Goal: Answer question/provide support: Share knowledge or assist other users

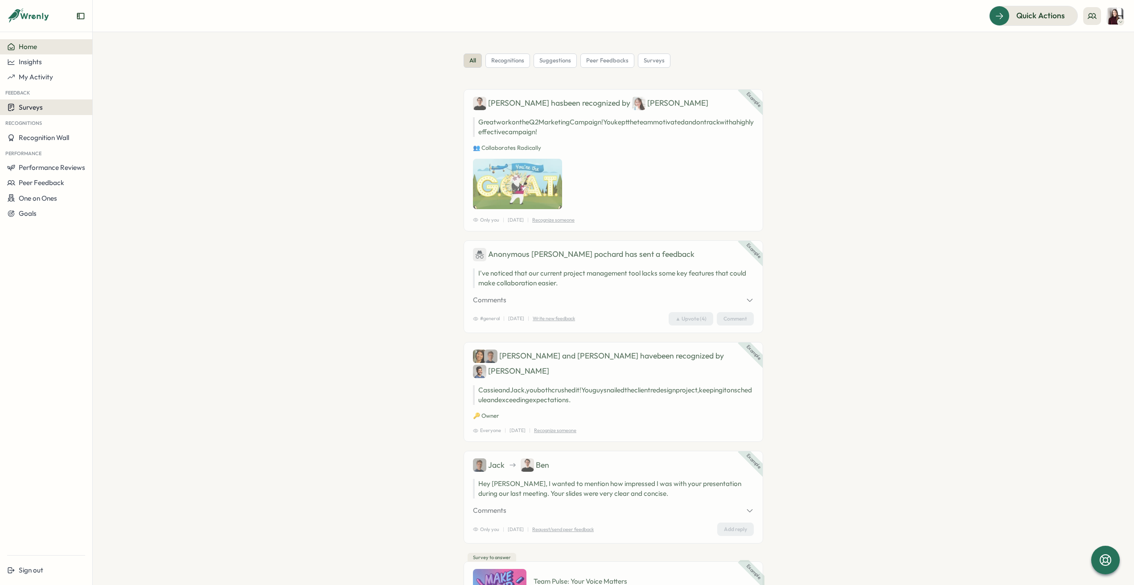
click at [38, 104] on span "Surveys" at bounding box center [31, 107] width 24 height 8
click at [110, 104] on div "Insights" at bounding box center [128, 99] width 74 height 17
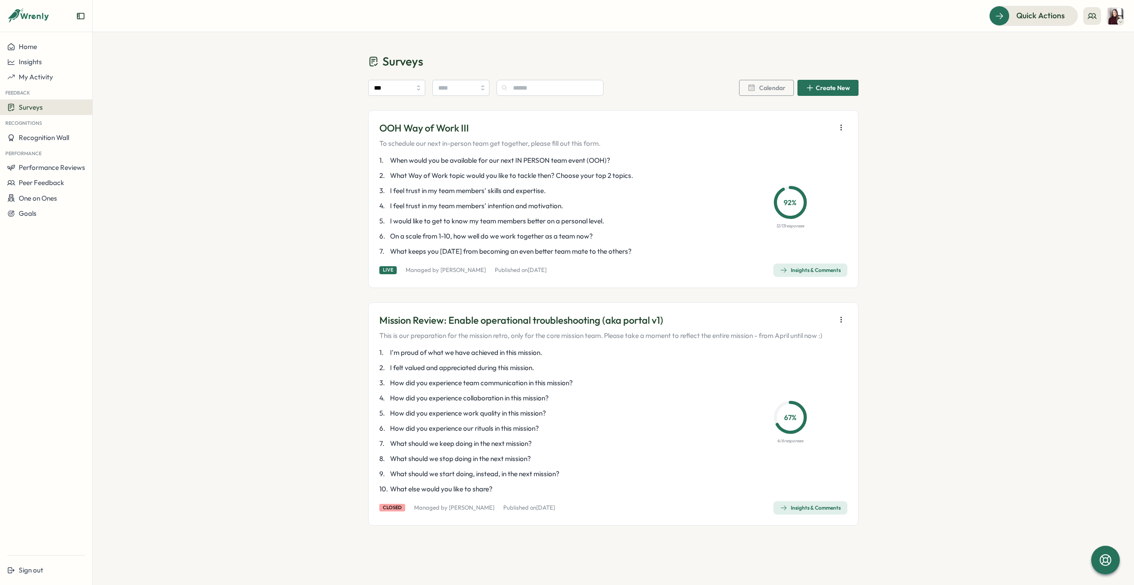
click at [844, 128] on icon "button" at bounding box center [841, 127] width 9 height 9
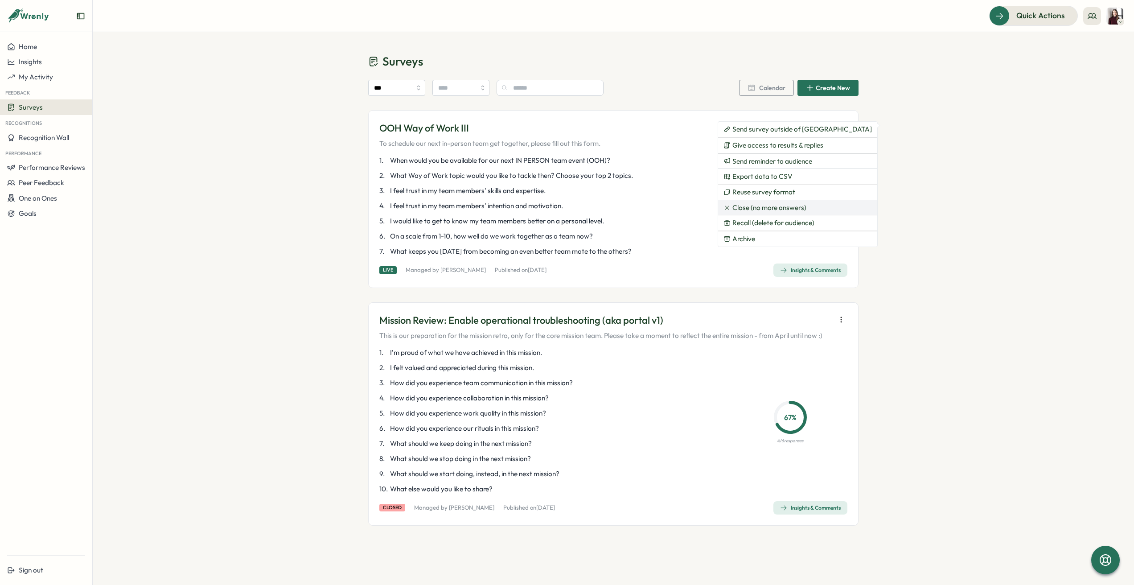
click at [808, 210] on button "Close (no more answers)" at bounding box center [797, 207] width 159 height 15
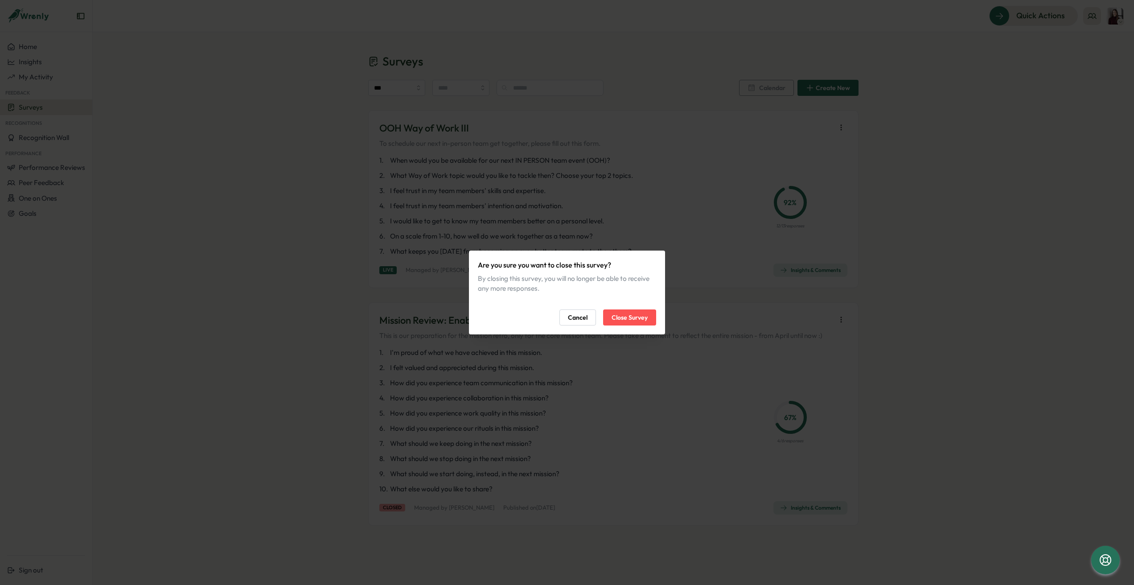
click at [633, 320] on span "Close Survey" at bounding box center [630, 317] width 36 height 15
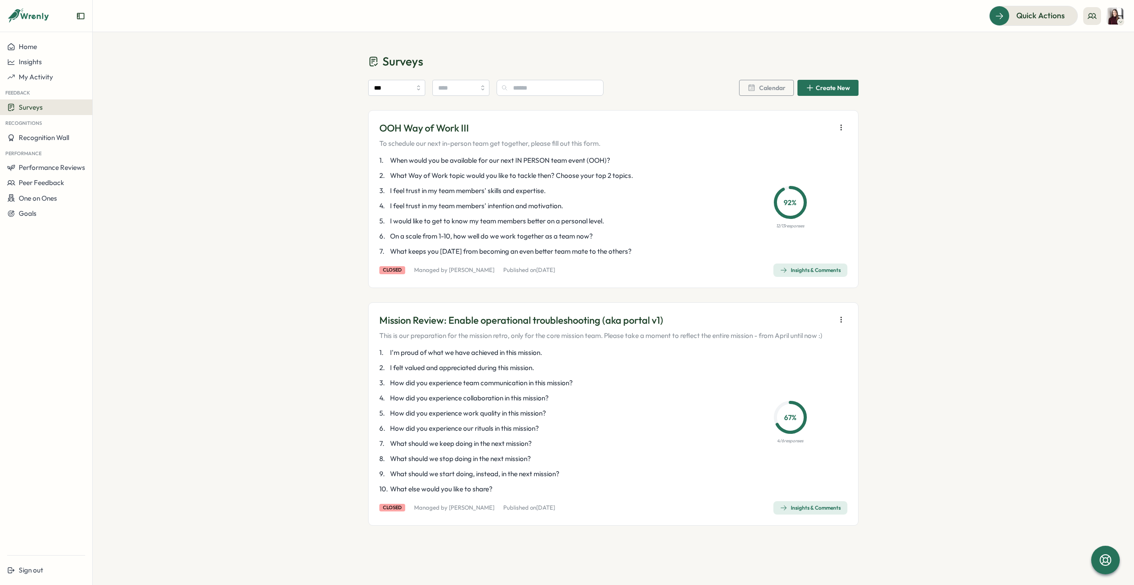
click at [805, 274] on span "Insights & Comments" at bounding box center [810, 270] width 61 height 12
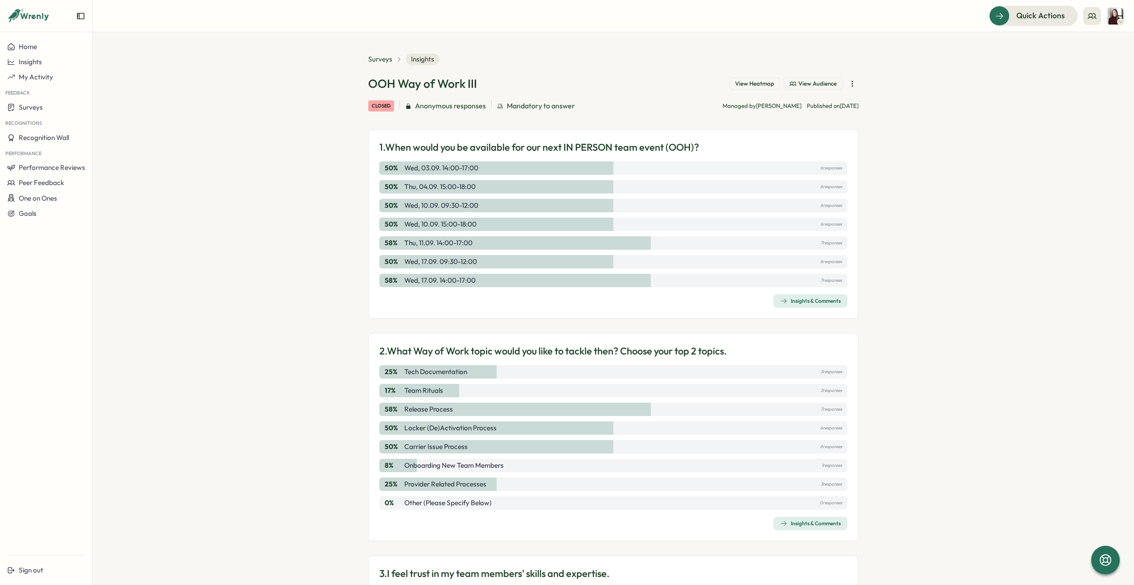
drag, startPoint x: 478, startPoint y: 167, endPoint x: 408, endPoint y: 169, distance: 70.0
click at [408, 169] on div "50 % Wed, 03.09. 14:00-17:00 6 responses" at bounding box center [613, 167] width 468 height 13
click at [404, 169] on p "Wed, 03.09. 14:00-17:00" at bounding box center [441, 168] width 74 height 10
drag, startPoint x: 404, startPoint y: 169, endPoint x: 456, endPoint y: 175, distance: 51.7
click at [455, 176] on div "50 % Wed, 03.09. 14:00-17:00 6 responses 50 % Thu, 04.09. 15:00-18:00 6 respons…" at bounding box center [613, 224] width 468 height 126
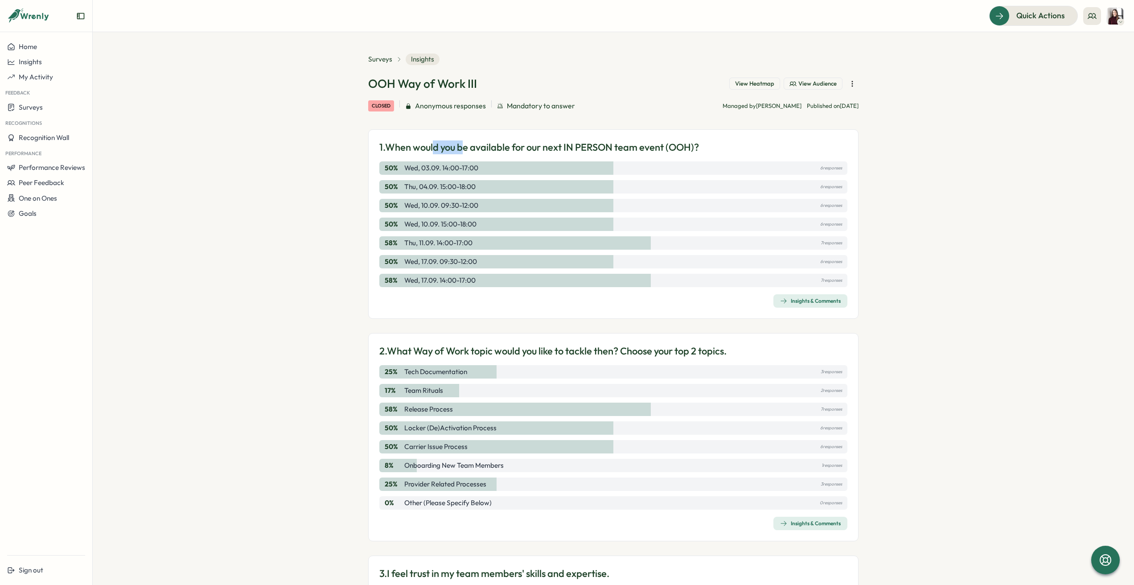
drag, startPoint x: 463, startPoint y: 153, endPoint x: 434, endPoint y: 143, distance: 30.6
click at [433, 143] on p "1. When would you be available for our next IN PERSON team event (OOH)?" at bounding box center [539, 147] width 320 height 14
click at [491, 168] on div "50 % Wed, 03.09. 14:00-17:00 6 responses" at bounding box center [613, 167] width 468 height 13
drag, startPoint x: 473, startPoint y: 169, endPoint x: 466, endPoint y: 168, distance: 6.7
click at [466, 168] on p "Wed, 03.09. 14:00-17:00" at bounding box center [441, 168] width 74 height 10
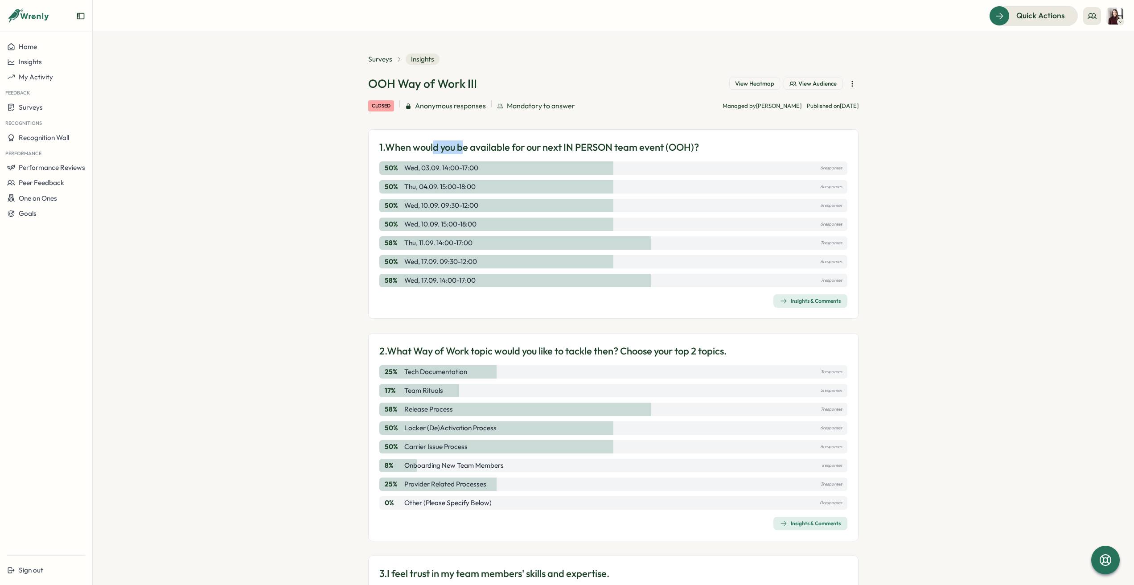
click at [466, 168] on p "Wed, 03.09. 14:00-17:00" at bounding box center [441, 168] width 74 height 10
click at [496, 167] on div "50 % Wed, 03.09. 14:00-17:00 6 responses" at bounding box center [613, 167] width 468 height 13
click at [504, 169] on div "50 % Wed, 03.09. 14:00-17:00 6 responses" at bounding box center [613, 167] width 468 height 13
click at [799, 302] on div "Insights & Comments" at bounding box center [810, 300] width 61 height 7
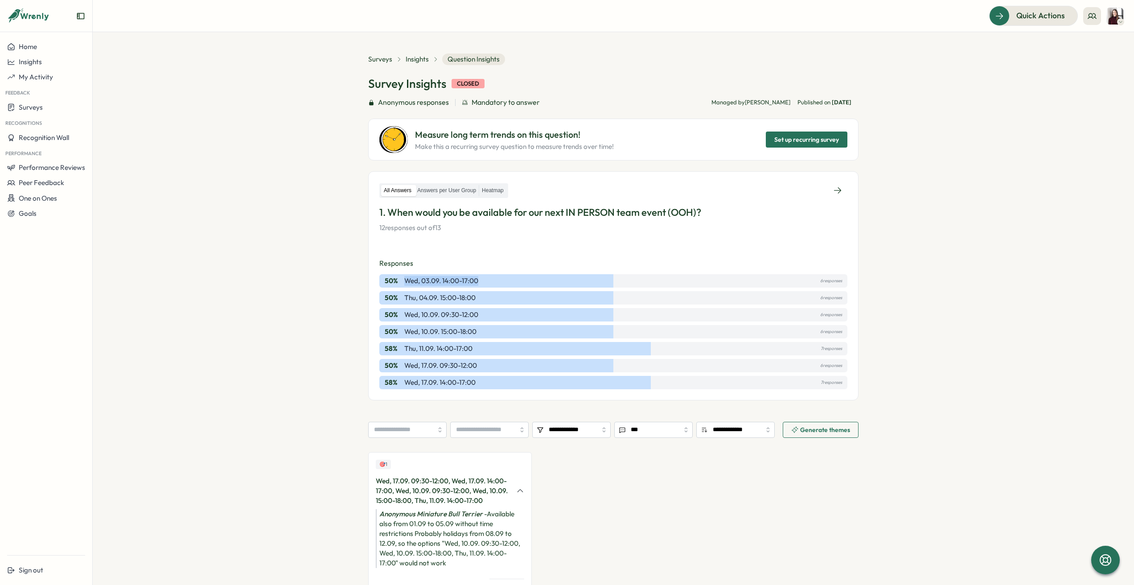
drag, startPoint x: 488, startPoint y: 281, endPoint x: 404, endPoint y: 281, distance: 84.3
click at [404, 281] on div "50 % Wed, 03.09. 14:00-17:00 6 responses" at bounding box center [613, 280] width 468 height 13
copy p "Wed, 03.09. 14:00-17:00"
drag, startPoint x: 474, startPoint y: 297, endPoint x: 394, endPoint y: 302, distance: 80.9
click at [394, 302] on div "50 % Thu, 04.09. 15:00-18:00 6 responses" at bounding box center [613, 297] width 468 height 13
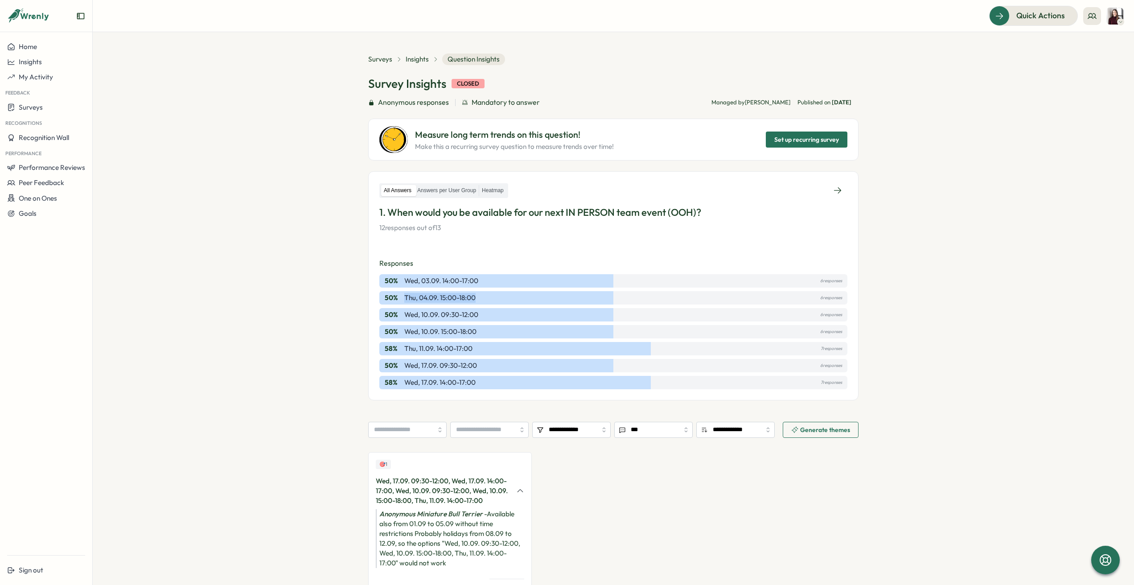
copy div "Thu, 04.09. 15:00-18:00"
drag, startPoint x: 484, startPoint y: 311, endPoint x: 401, endPoint y: 317, distance: 82.7
click at [401, 317] on div "50 % Wed, 10.09. 09:30-12:00 6 responses" at bounding box center [613, 314] width 468 height 13
copy p "Wed, 10.09. 09:30-12:00"
drag, startPoint x: 477, startPoint y: 334, endPoint x: 396, endPoint y: 330, distance: 80.8
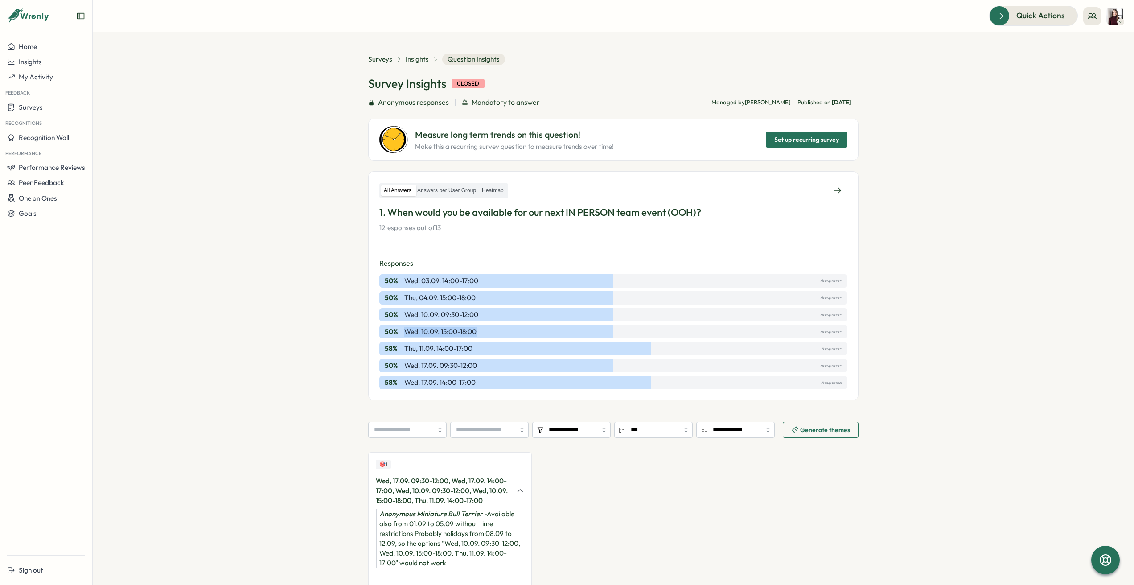
click at [396, 330] on div "50 % Wed, 10.09. 15:00-18:00 6 responses" at bounding box center [613, 331] width 468 height 13
copy div "Wed, 10.09. 15:00-18:00"
drag, startPoint x: 469, startPoint y: 349, endPoint x: 401, endPoint y: 344, distance: 67.5
click at [401, 344] on div "58 % Thu, 11.09. 14:00-17:00 7 responses" at bounding box center [613, 348] width 468 height 13
copy p "Thu, 11.09. 14:00-17:00"
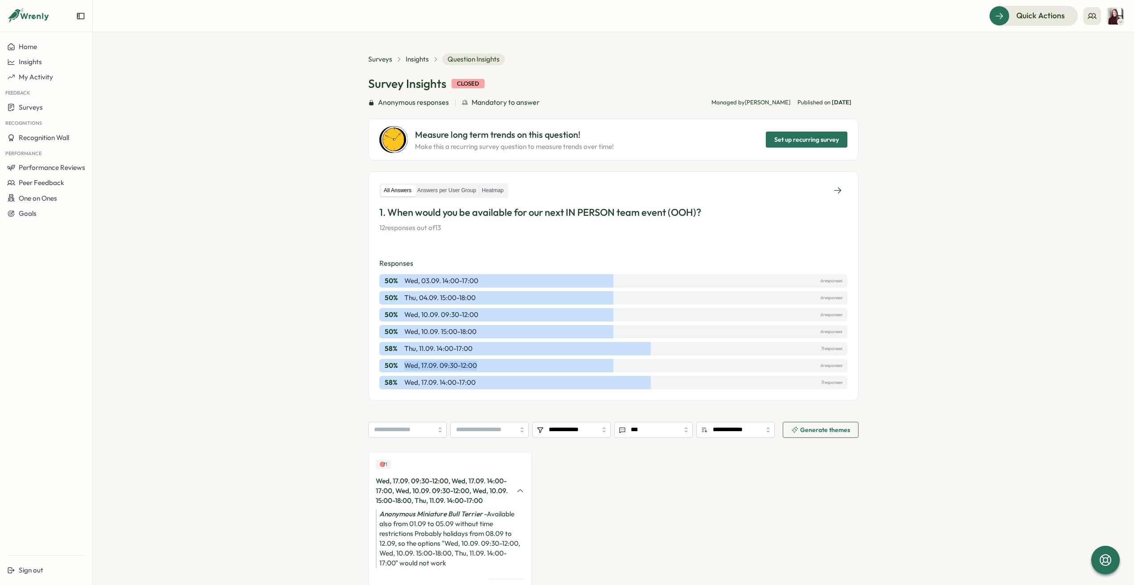
drag, startPoint x: 463, startPoint y: 364, endPoint x: 397, endPoint y: 366, distance: 65.6
click at [397, 366] on div "50 % Wed, 17.09. 09:30-12:00 6 responses" at bounding box center [613, 365] width 468 height 13
copy div "Wed, 17.09. 09:30-12:00"
drag, startPoint x: 477, startPoint y: 382, endPoint x: 396, endPoint y: 383, distance: 81.2
click at [396, 383] on div "58 % Wed, 17.09. 14:00-17:00 7 responses" at bounding box center [613, 382] width 468 height 13
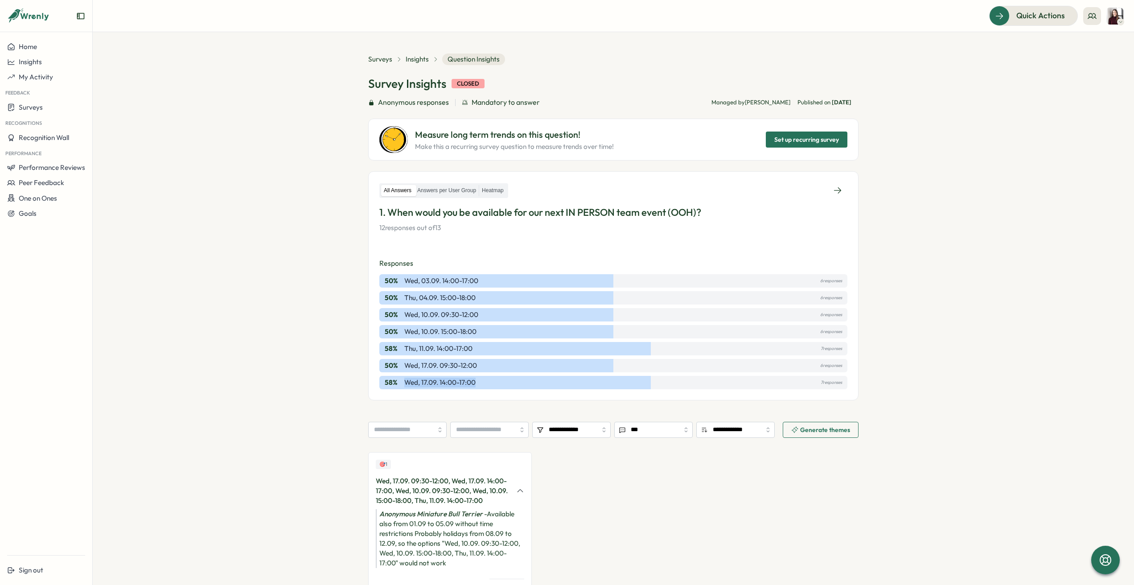
copy div "Wed, 17.09. 14:00-17:00"
click at [419, 60] on span "Insights" at bounding box center [417, 59] width 23 height 10
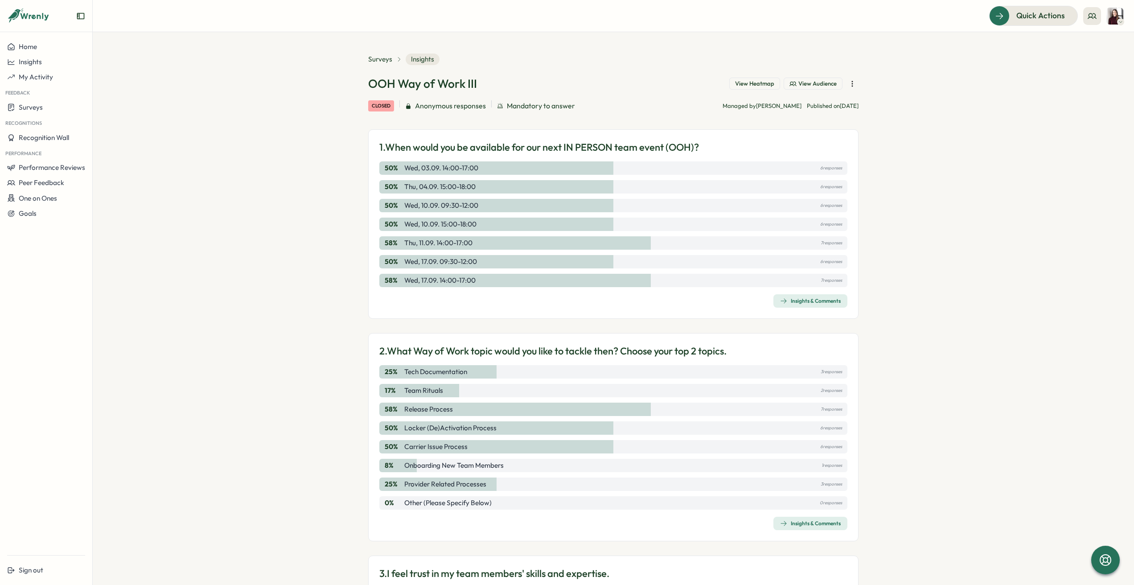
click at [853, 85] on icon "button" at bounding box center [852, 83] width 9 height 9
click at [824, 82] on span "Give access to results & replies" at bounding box center [787, 86] width 91 height 8
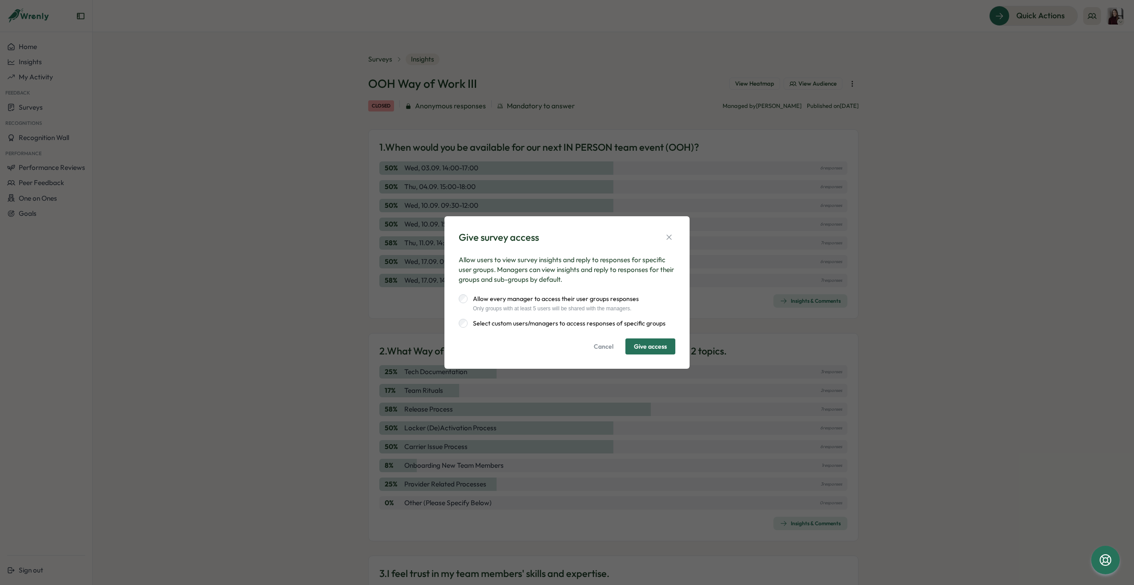
click at [544, 322] on label "Select custom users/managers to access responses of specific groups" at bounding box center [567, 323] width 198 height 9
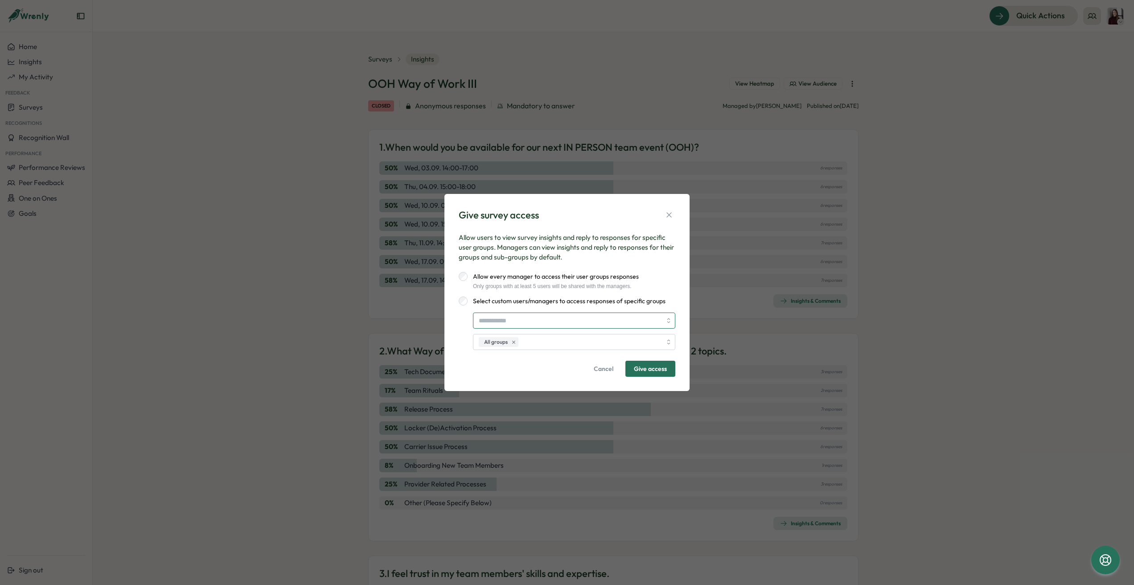
click at [544, 322] on input "search" at bounding box center [570, 320] width 183 height 15
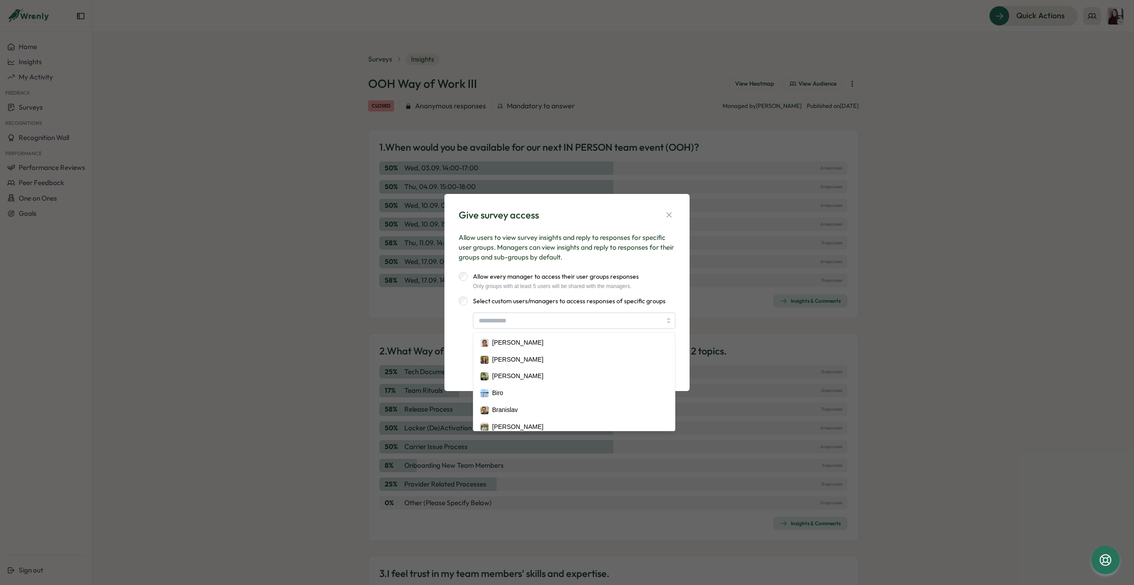
click at [657, 289] on div "Allow every manager to access their user groups responses Only groups with at l…" at bounding box center [567, 280] width 217 height 17
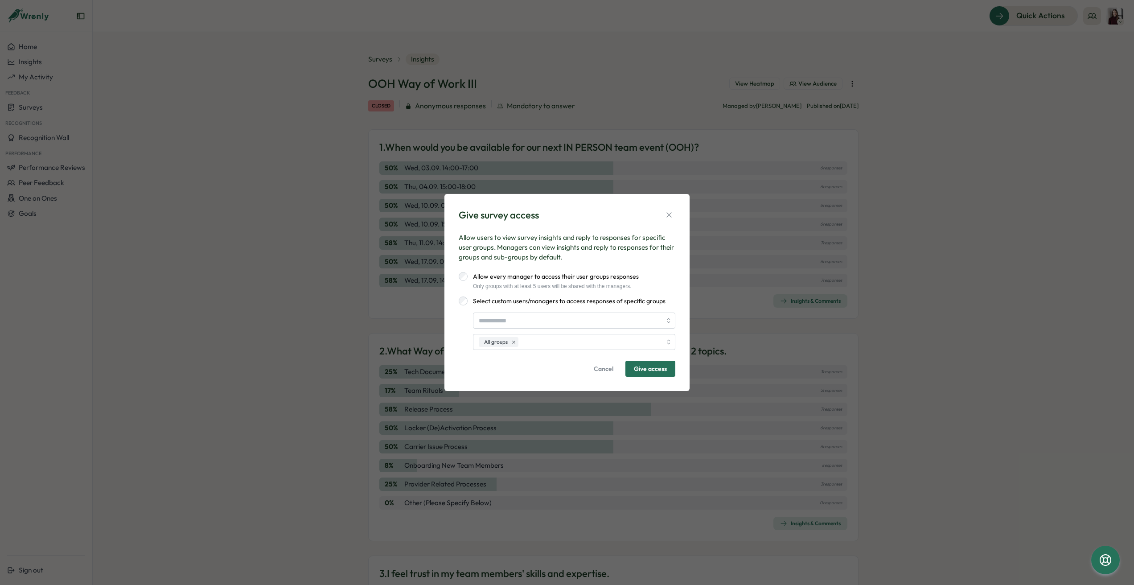
click at [579, 283] on div "Only groups with at least 5 users will be shared with the managers." at bounding box center [553, 286] width 171 height 6
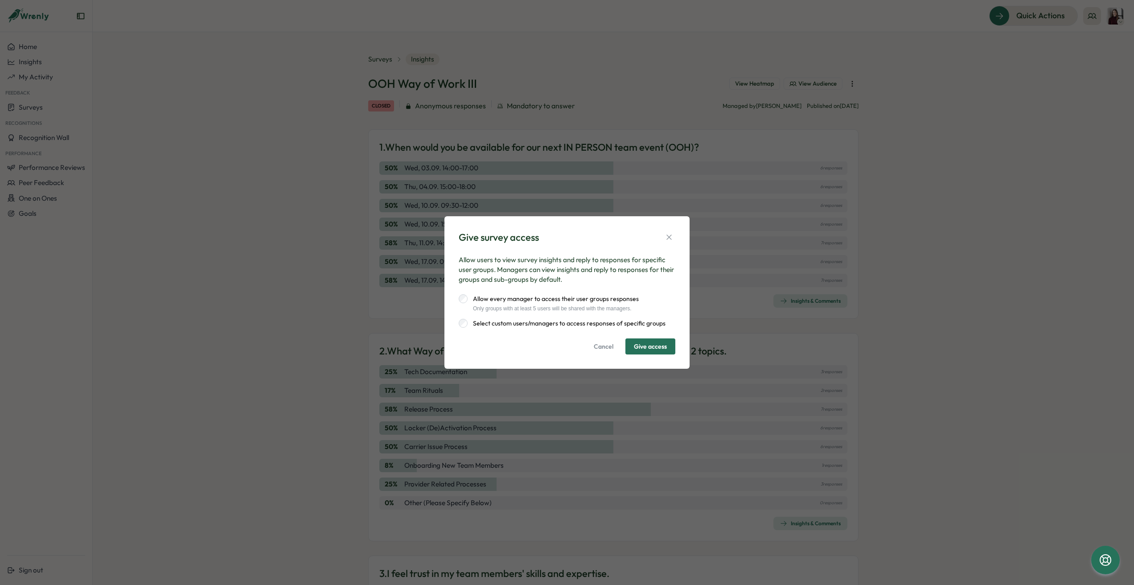
click at [606, 350] on span "Cancel" at bounding box center [604, 346] width 20 height 15
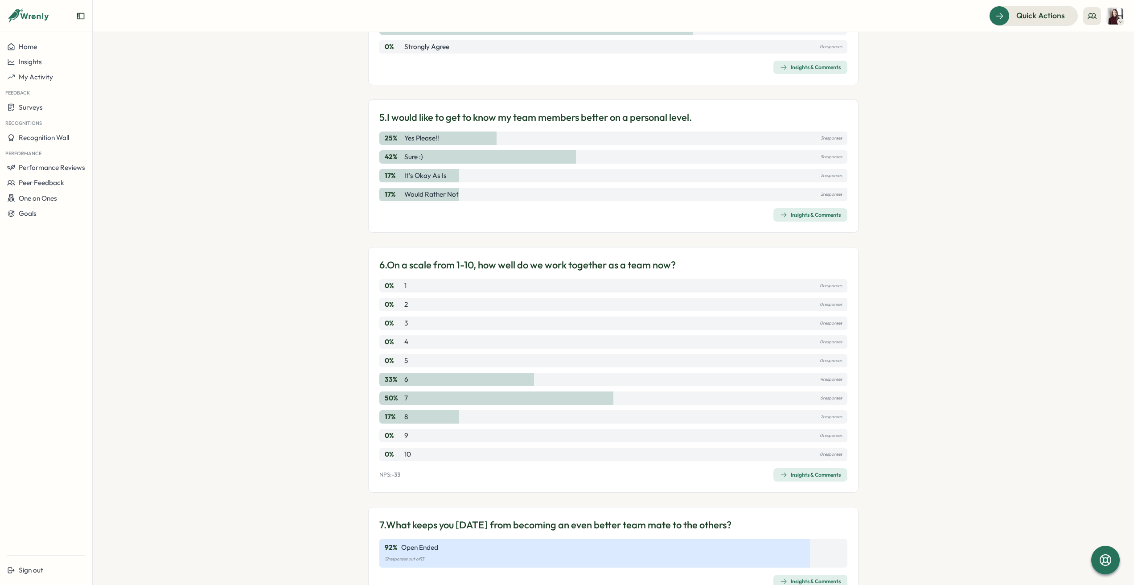
scroll to position [824, 0]
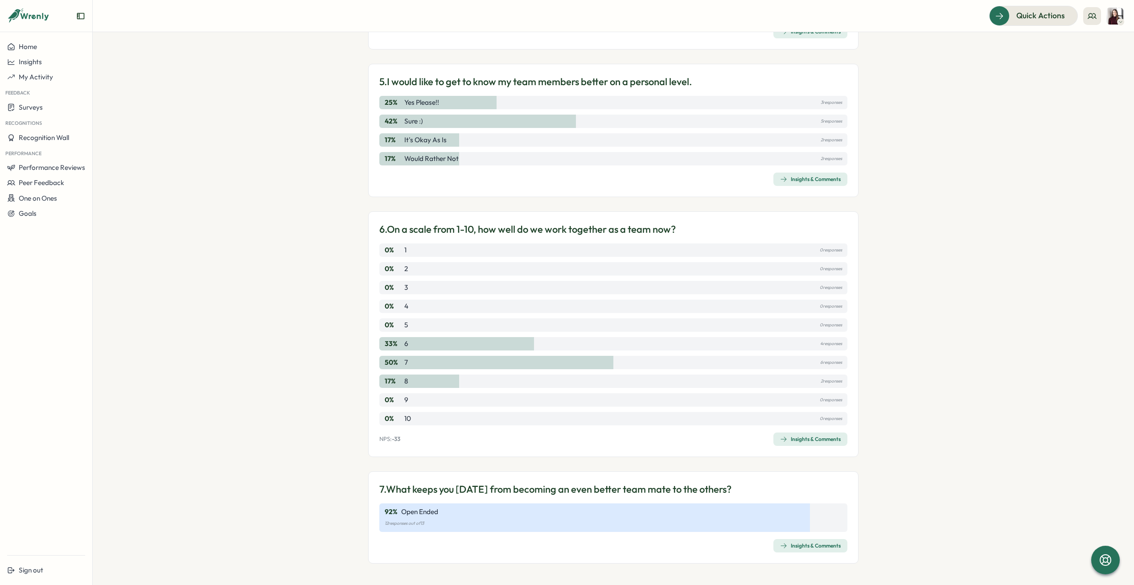
click at [810, 543] on div "Insights & Comments" at bounding box center [810, 545] width 61 height 7
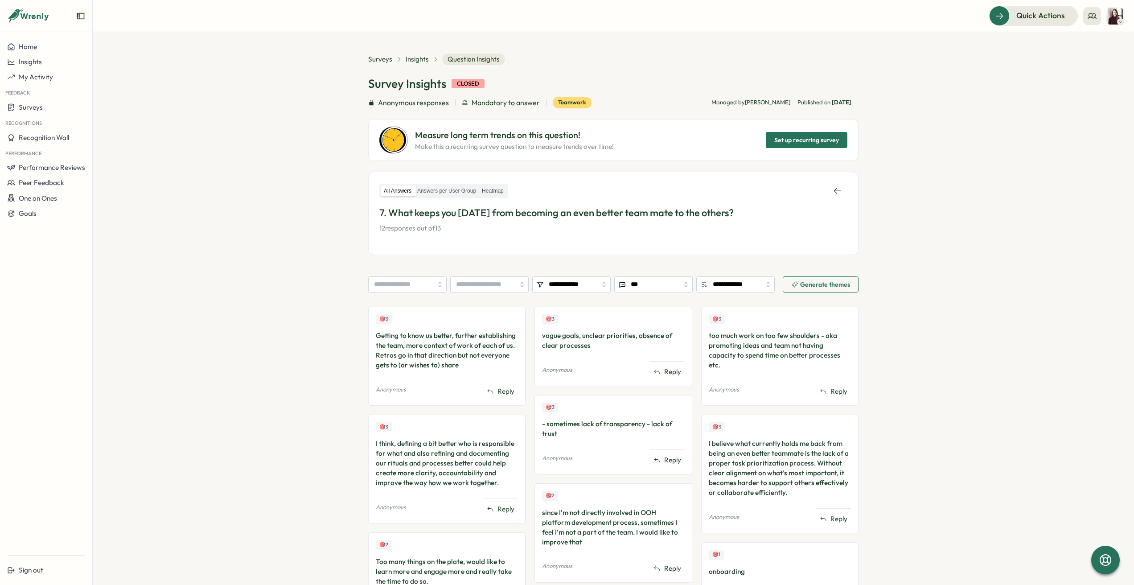
scroll to position [146, 0]
